Goal: Find contact information: Find contact information

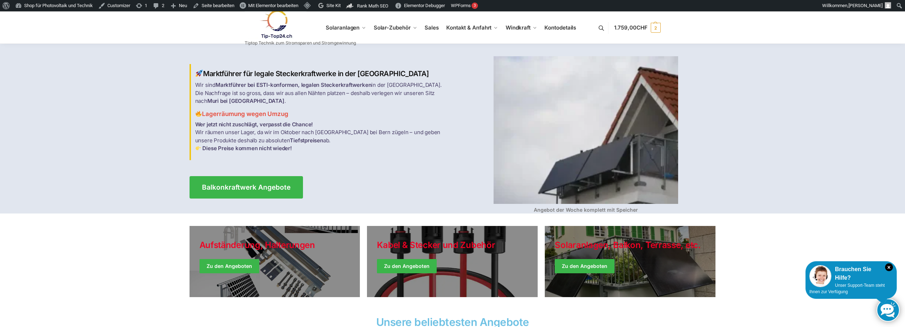
click at [346, 27] on link at bounding box center [300, 24] width 111 height 29
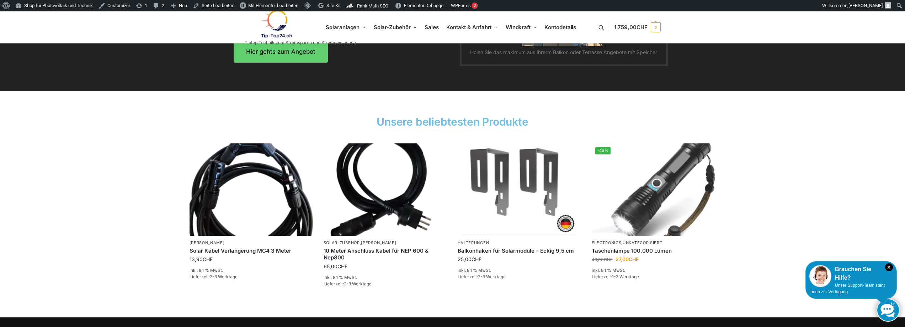
scroll to position [1096, 0]
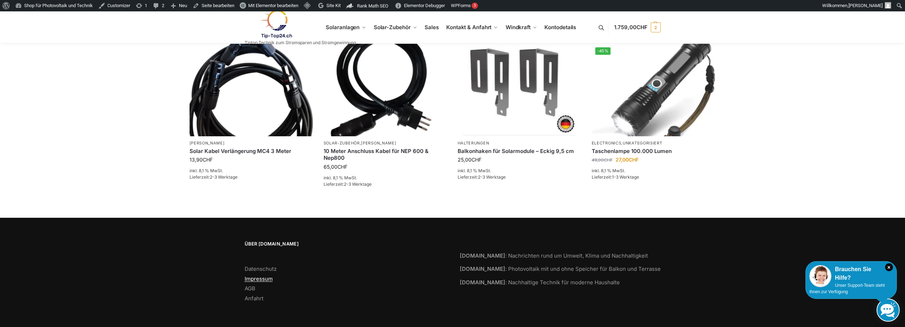
click at [261, 278] on link "Impressum" at bounding box center [259, 278] width 28 height 7
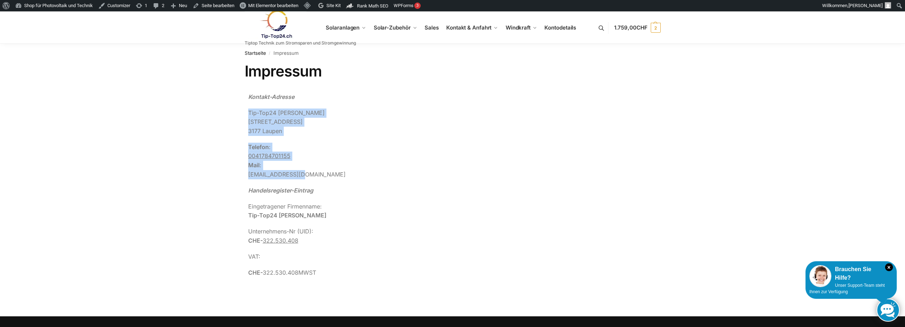
drag, startPoint x: 308, startPoint y: 173, endPoint x: 249, endPoint y: 114, distance: 83.8
click at [249, 114] on div "Kontakt-Adresse Tip-Top24 Rupert Spoddig Krankenhausweg 14 3177 Laupen Telefon …" at bounding box center [452, 184] width 409 height 185
copy div "Tip-Top24 Rupert Spoddig Krankenhausweg 14 3177 Laupen Telefon : 0041784701155 …"
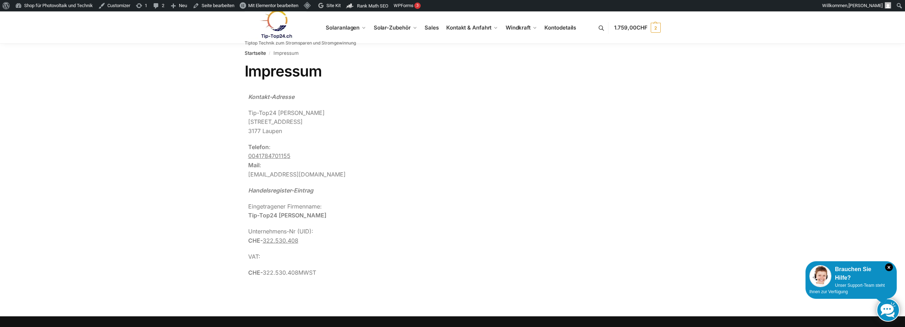
click at [356, 65] on h1 "Impressum" at bounding box center [453, 71] width 416 height 18
drag, startPoint x: 460, startPoint y: 45, endPoint x: 457, endPoint y: 50, distance: 5.6
click at [459, 49] on ul "Häufige Fragen Solar-Blog Photovoltaik-News aus aller Well" at bounding box center [484, 69] width 80 height 51
click at [239, 110] on div "Impressum Kontakt-Adresse Tip-Top24 Rupert Spoddig Krankenhausweg 14 3177 Laupe…" at bounding box center [453, 180] width 446 height 237
click at [360, 105] on div "Kontakt-Adresse Tip-Top24 Rupert Spoddig Krankenhausweg 14 3177 Laupen Telefon …" at bounding box center [452, 184] width 409 height 185
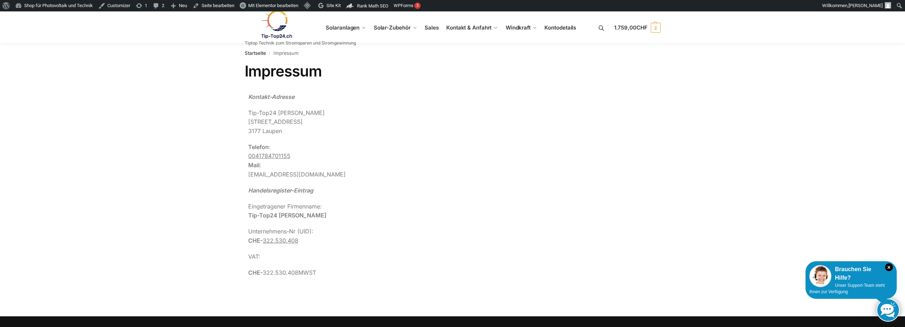
drag, startPoint x: 433, startPoint y: 109, endPoint x: 394, endPoint y: 111, distance: 39.2
click at [403, 111] on p "Tip-Top24 Rupert Spoddig Krankenhausweg 14 3177 Laupen" at bounding box center [452, 122] width 409 height 27
